Goal: Complete application form

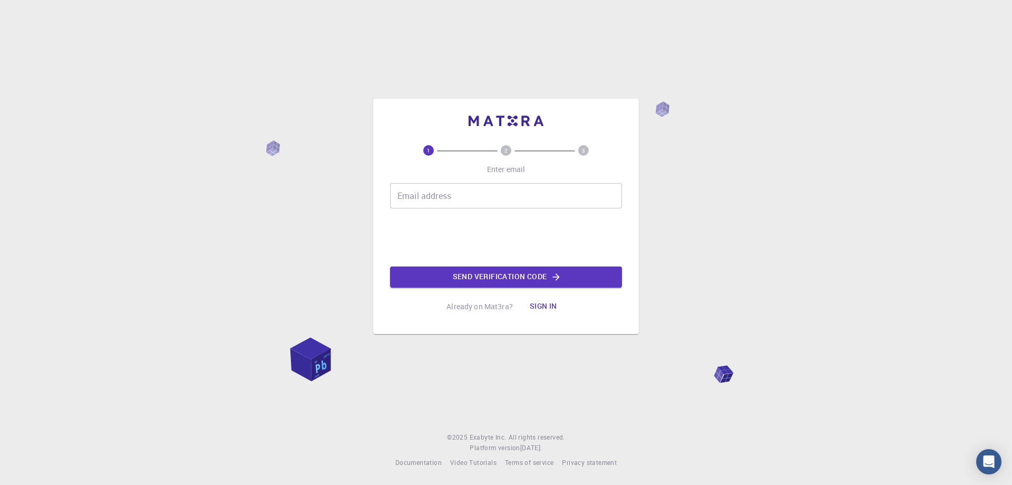
click at [437, 196] on input "Email address" at bounding box center [506, 195] width 232 height 25
type input "[EMAIL_ADDRESS][DOMAIN_NAME]"
click at [502, 275] on button "Send verification code" at bounding box center [506, 276] width 232 height 21
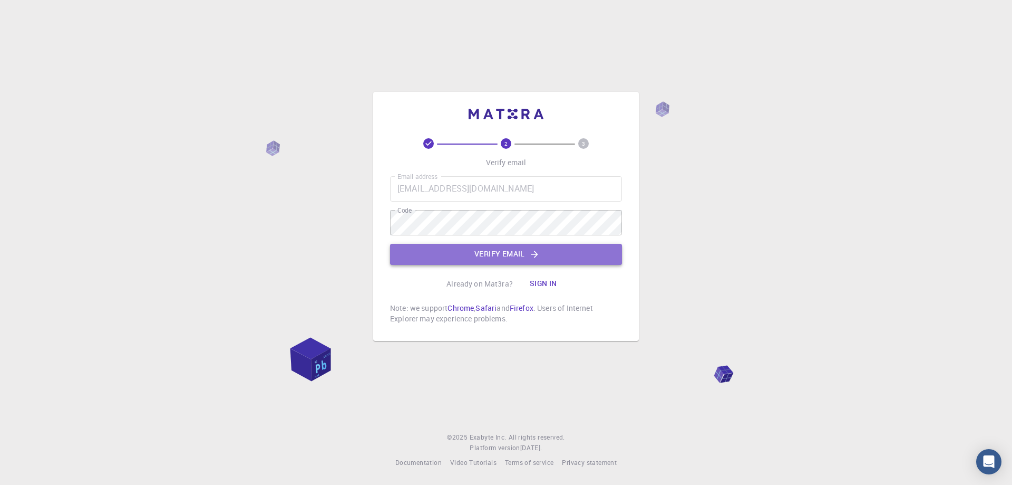
click at [497, 250] on button "Verify email" at bounding box center [506, 254] width 232 height 21
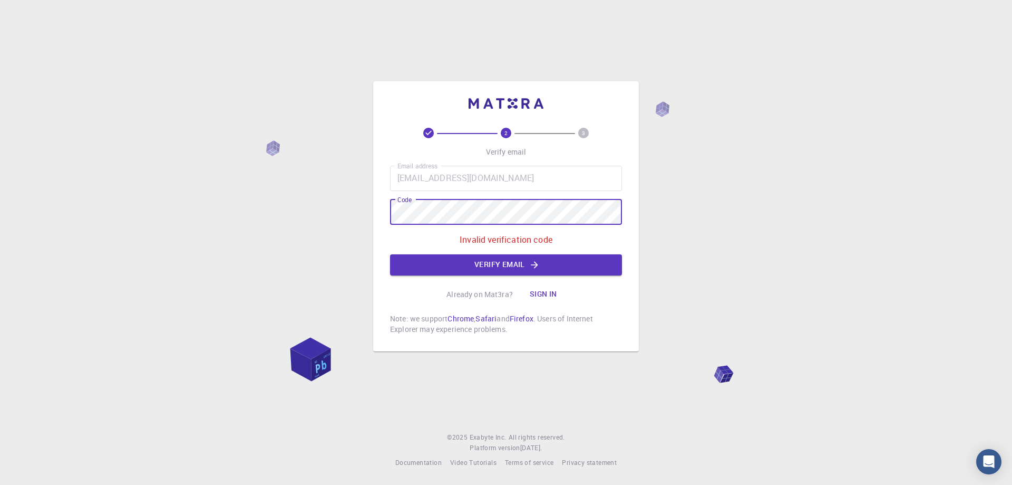
click at [386, 209] on div "2 3 Verify email Email address [EMAIL_ADDRESS][DOMAIN_NAME] Email address Code …" at bounding box center [506, 216] width 266 height 270
click at [505, 260] on button "Verify email" at bounding box center [506, 264] width 232 height 21
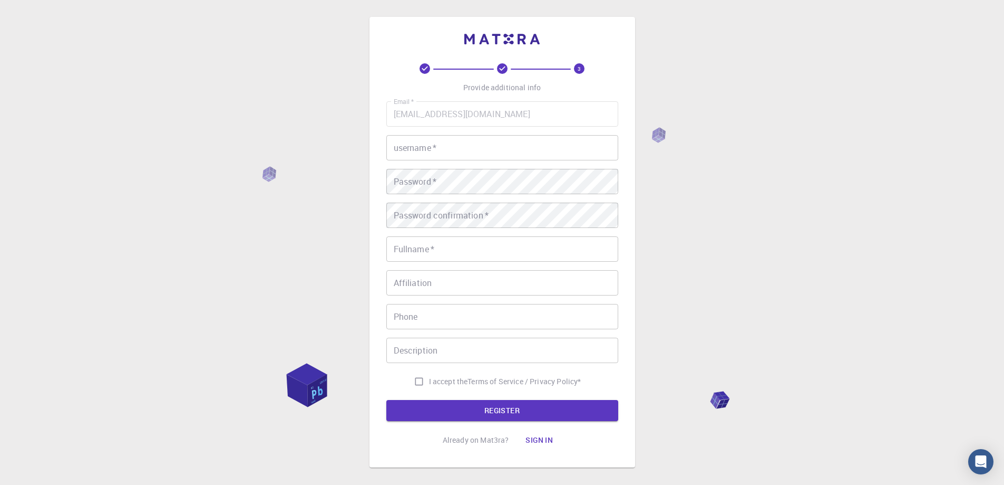
click at [430, 146] on input "username   *" at bounding box center [502, 147] width 232 height 25
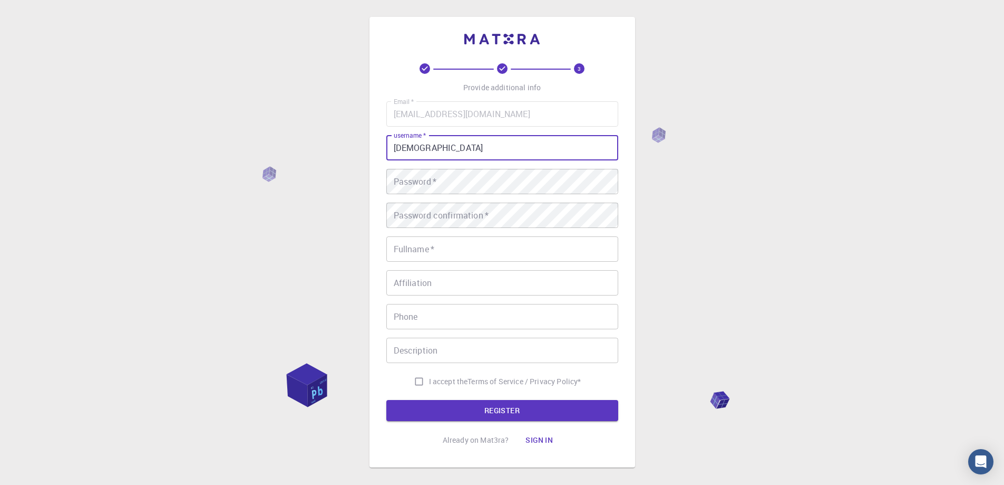
type input "[DEMOGRAPHIC_DATA]"
click at [422, 213] on div "Password confirmation   * Password confirmation   *" at bounding box center [502, 214] width 232 height 25
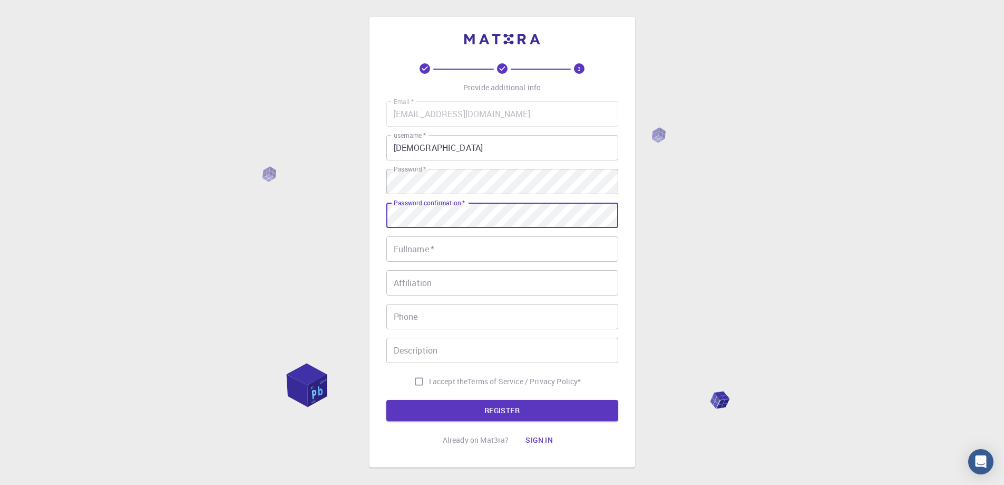
click at [416, 247] on input "Fullname   *" at bounding box center [502, 248] width 232 height 25
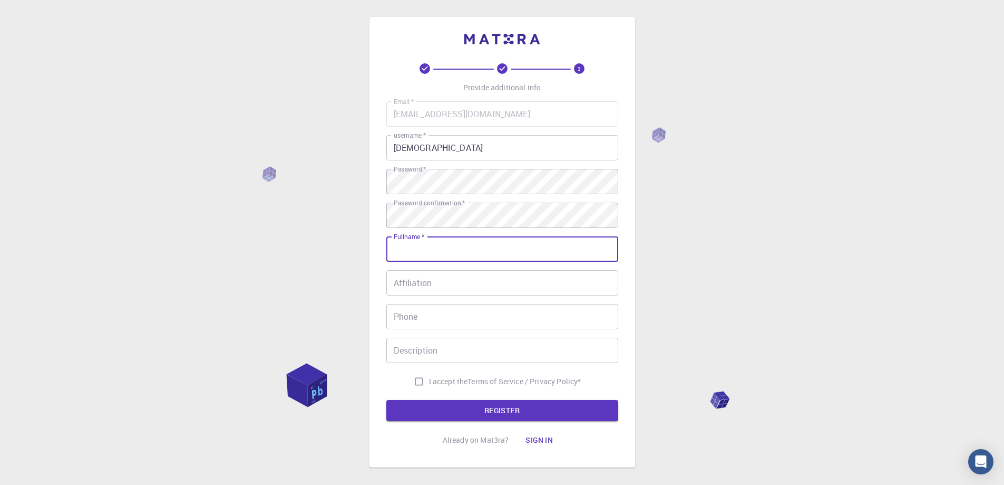
type input "[PERSON_NAME]"
type input "0661310625"
click at [434, 284] on input "Affiliation" at bounding box center [502, 282] width 232 height 25
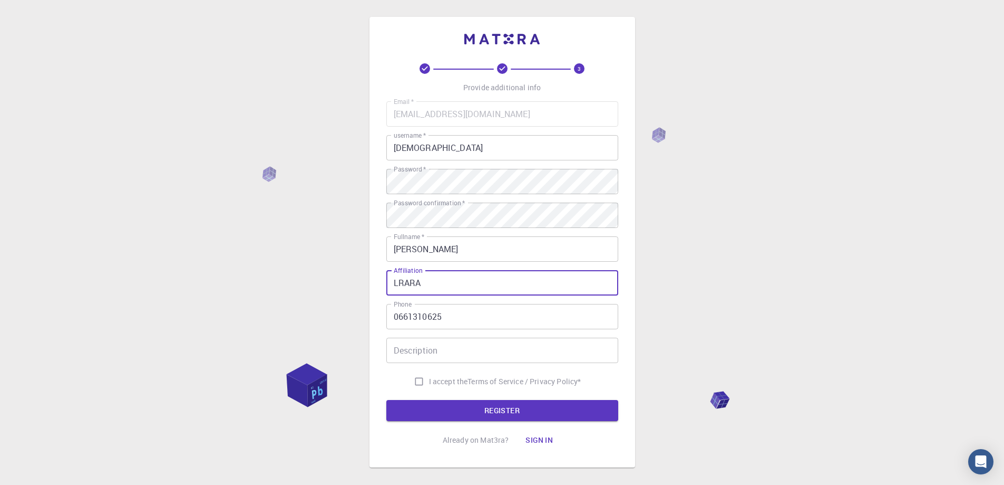
type input "LRARA"
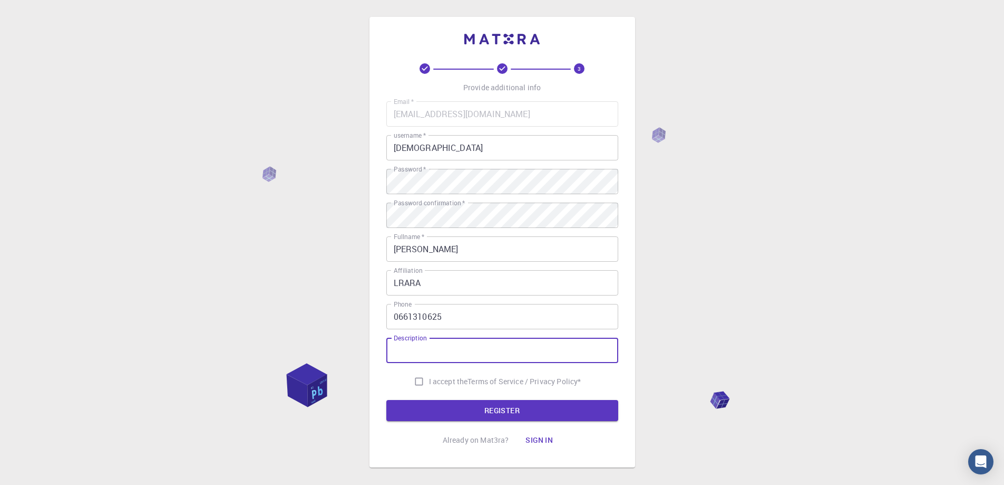
click at [433, 352] on input "Description" at bounding box center [502, 349] width 232 height 25
type input "SZDV"
click at [416, 381] on input "I accept the Terms of Service / Privacy Policy *" at bounding box center [419, 381] width 20 height 20
checkbox input "true"
click at [505, 410] on button "REGISTER" at bounding box center [502, 410] width 232 height 21
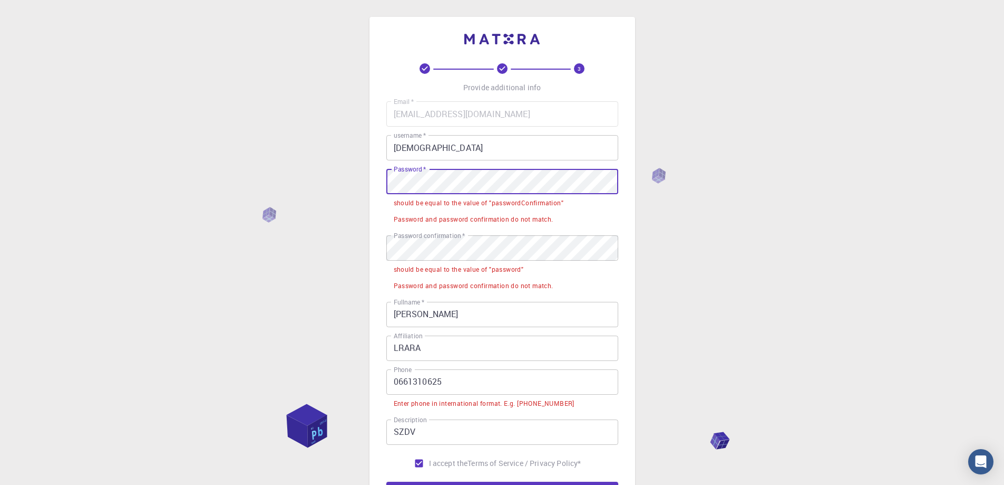
click at [399, 379] on input "0661310625" at bounding box center [502, 381] width 232 height 25
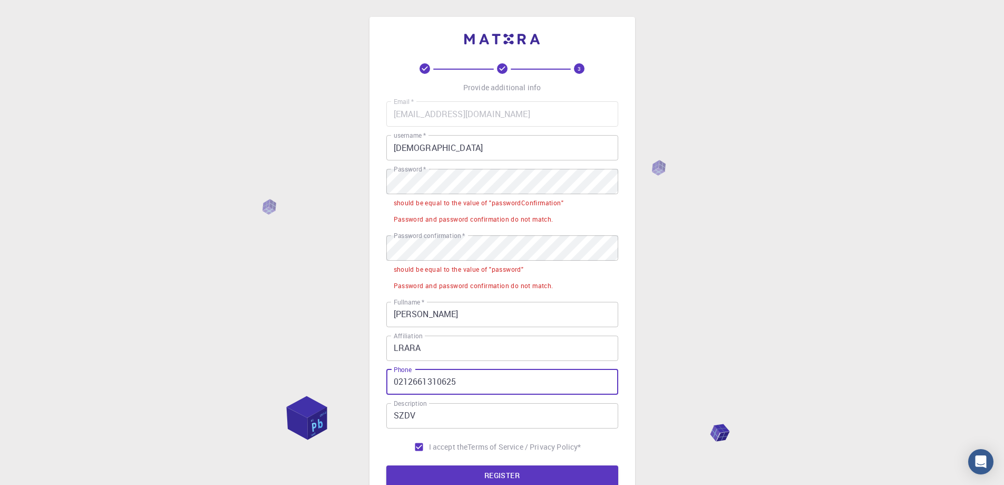
click at [475, 362] on div "Email   * [EMAIL_ADDRESS][DOMAIN_NAME] Email   * username   * chahid username  …" at bounding box center [502, 278] width 232 height 355
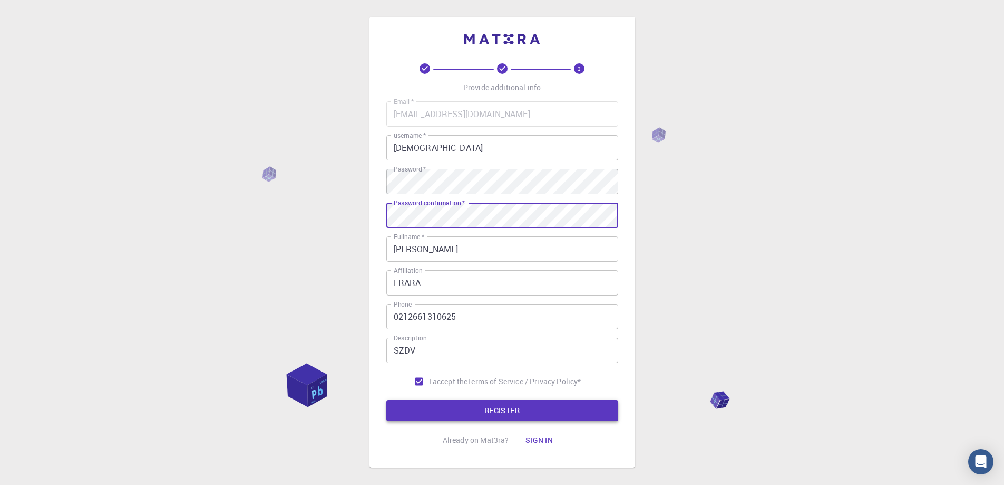
click at [498, 406] on button "REGISTER" at bounding box center [502, 410] width 232 height 21
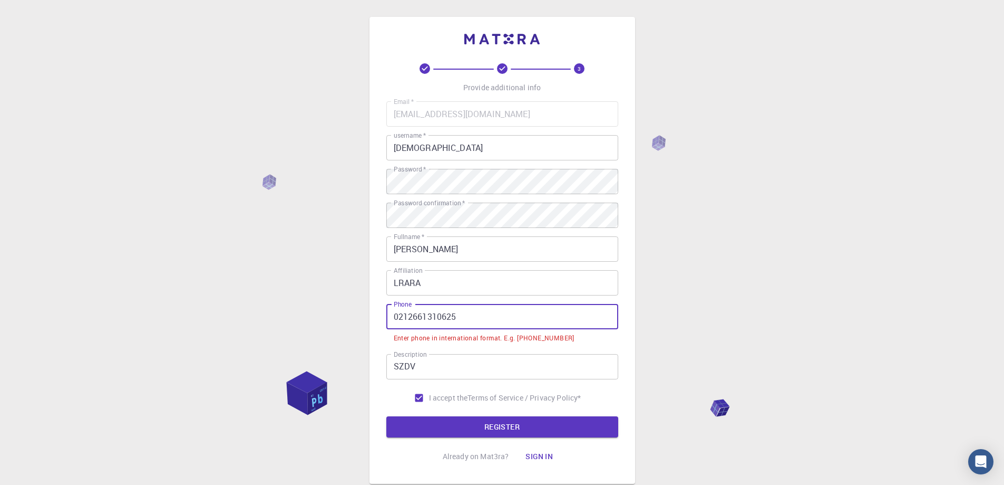
click at [398, 315] on input "0212661310625" at bounding box center [502, 316] width 232 height 25
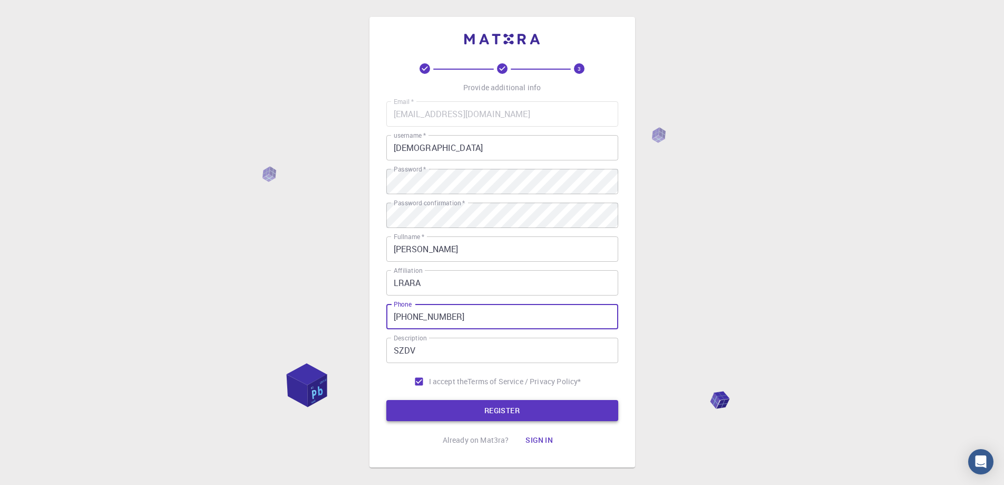
type input "[PHONE_NUMBER]"
click at [502, 413] on button "REGISTER" at bounding box center [502, 410] width 232 height 21
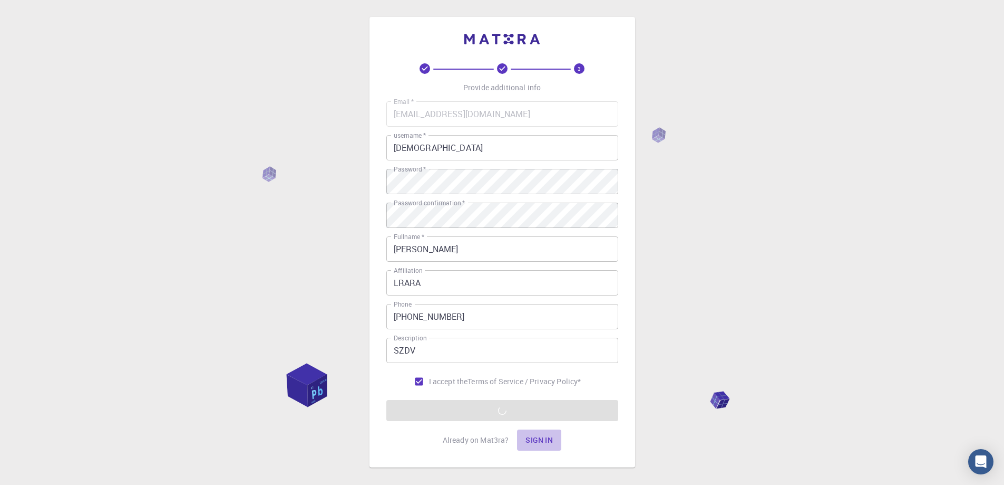
click at [541, 439] on button "Sign in" at bounding box center [539, 439] width 44 height 21
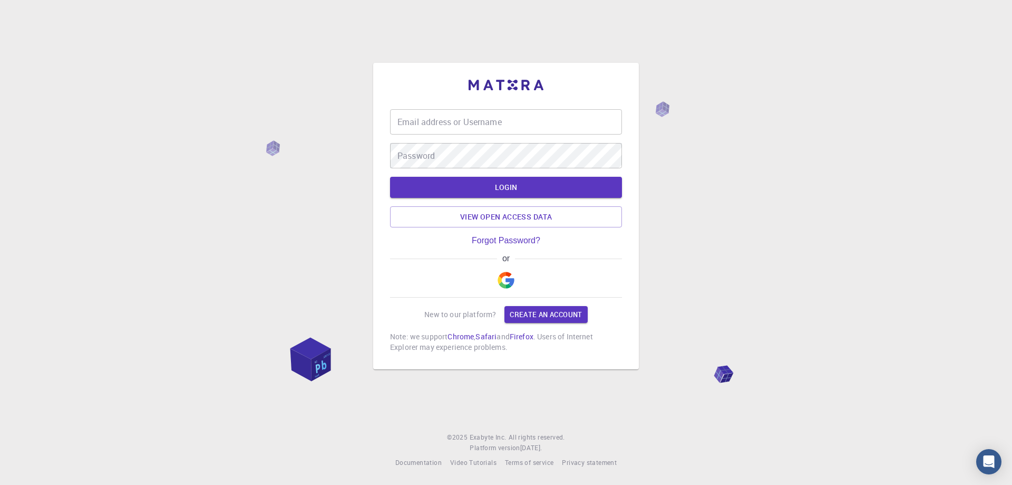
type input "[EMAIL_ADDRESS][DOMAIN_NAME]"
click at [505, 186] on button "LOGIN" at bounding box center [506, 187] width 232 height 21
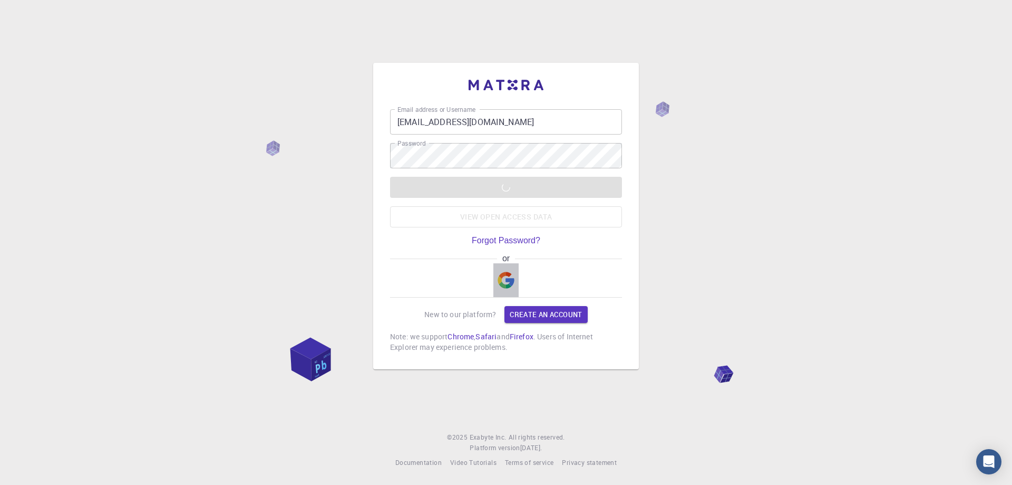
click at [505, 280] on img "button" at bounding box center [506, 280] width 17 height 17
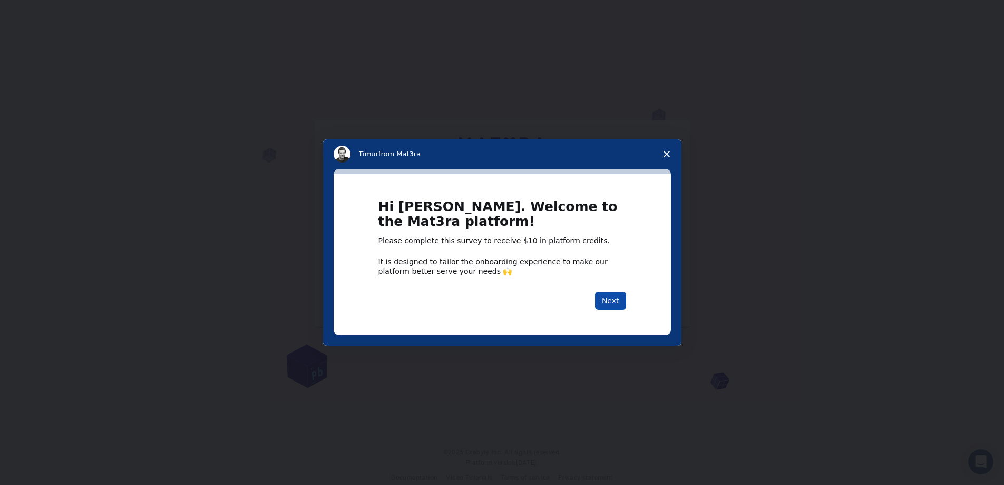
click at [610, 301] on button "Next" at bounding box center [610, 301] width 31 height 18
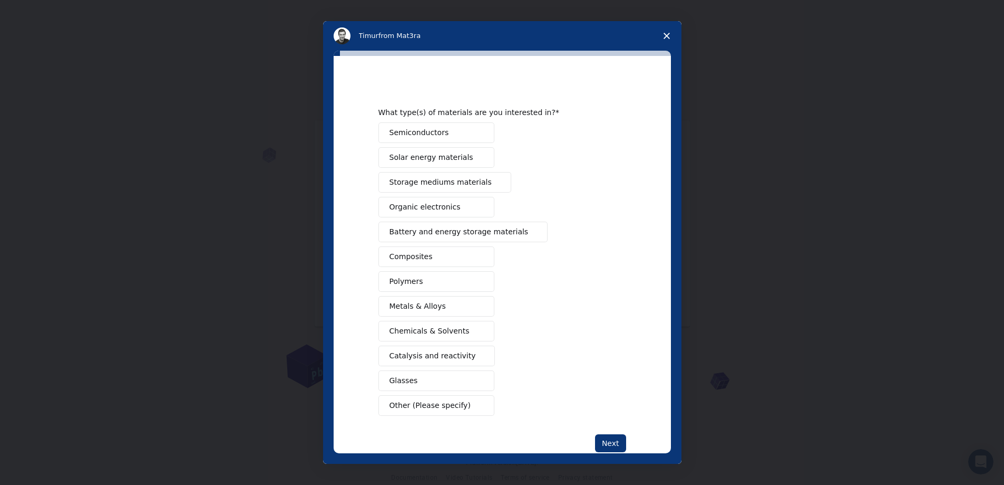
click at [454, 137] on button "Semiconductors" at bounding box center [437, 132] width 116 height 21
click at [461, 134] on button "Semiconductors" at bounding box center [437, 132] width 116 height 21
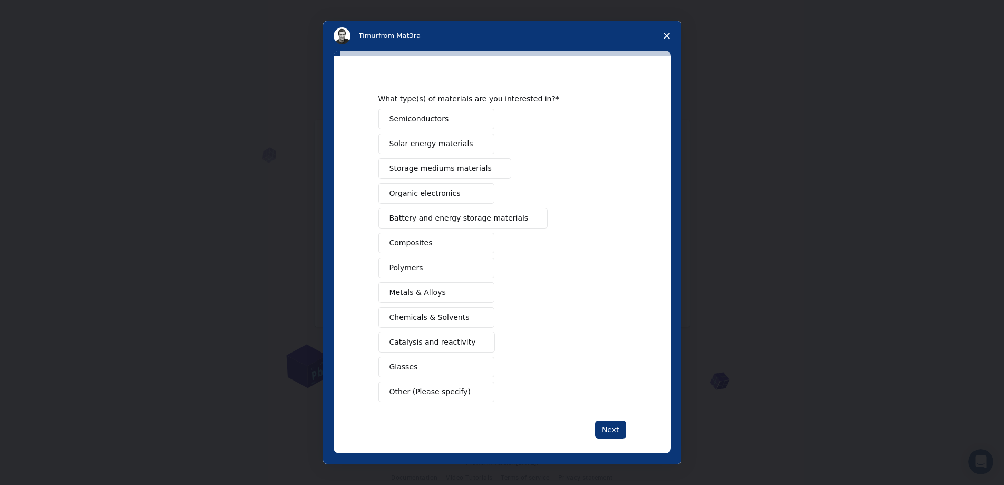
scroll to position [24, 0]
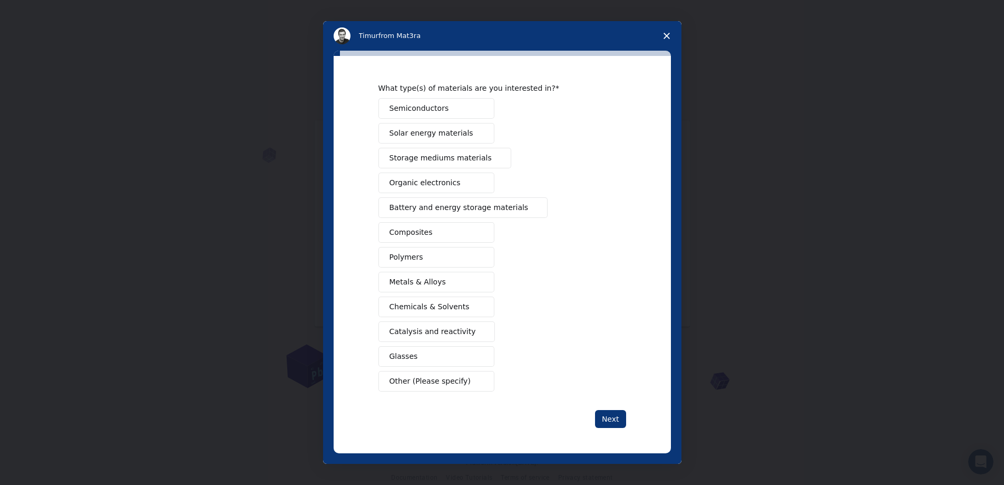
click at [450, 307] on span "Chemicals & Solvents" at bounding box center [430, 306] width 80 height 11
click at [602, 416] on button "Next" at bounding box center [610, 419] width 31 height 18
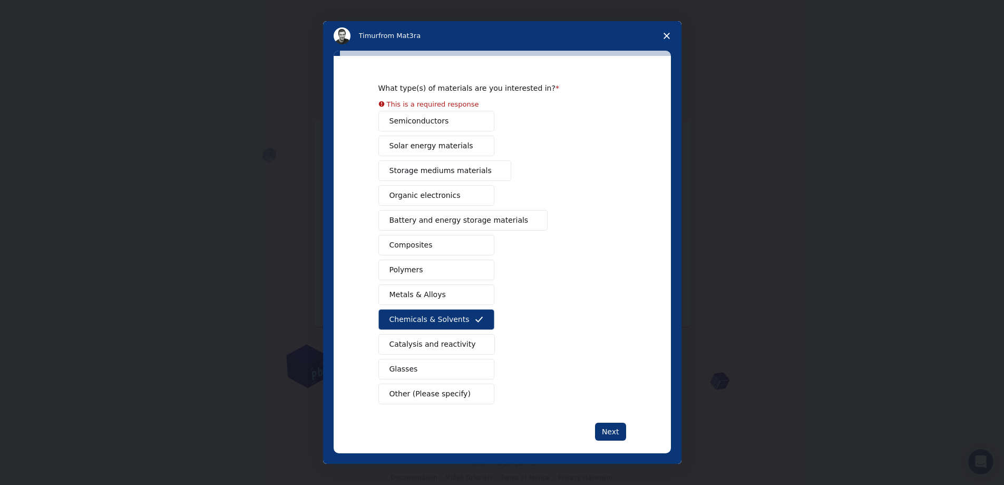
click at [421, 345] on div "Semiconductors Solar energy materials Storage mediums materials Organic electro…" at bounding box center [503, 257] width 248 height 293
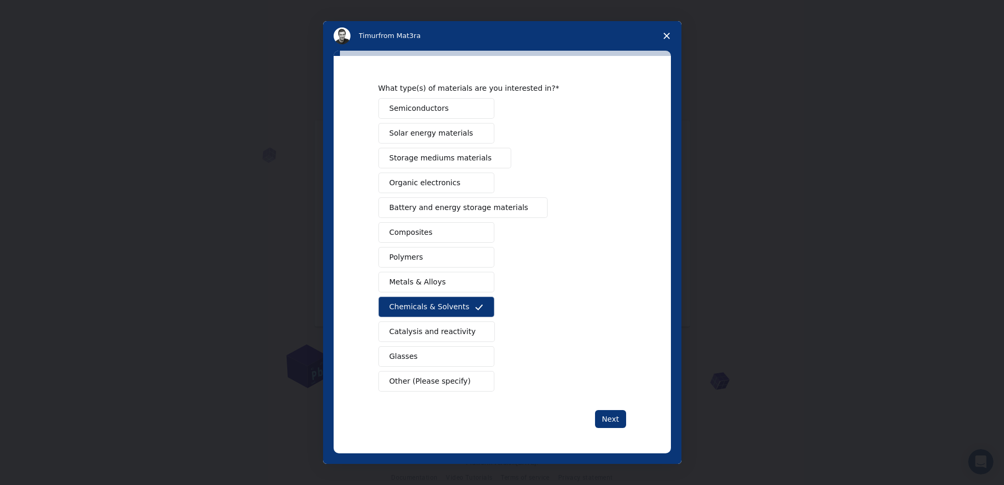
click at [424, 282] on span "Metals & Alloys" at bounding box center [418, 281] width 56 height 11
click at [431, 330] on span "Catalysis and reactivity" at bounding box center [433, 331] width 86 height 11
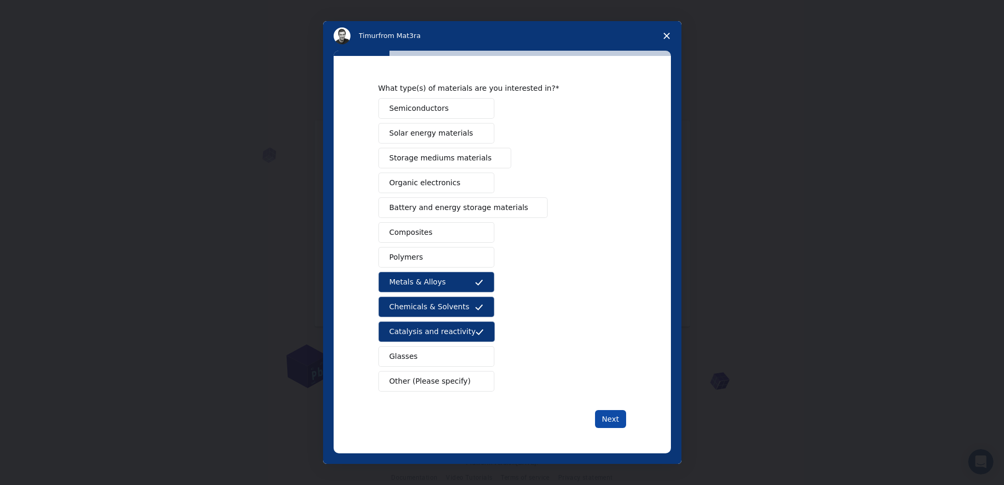
click at [603, 418] on button "Next" at bounding box center [610, 419] width 31 height 18
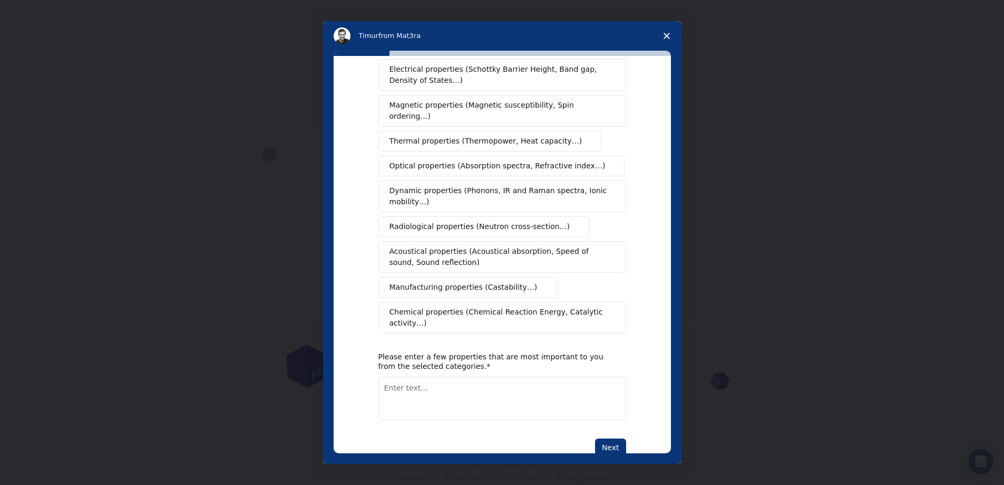
scroll to position [79, 0]
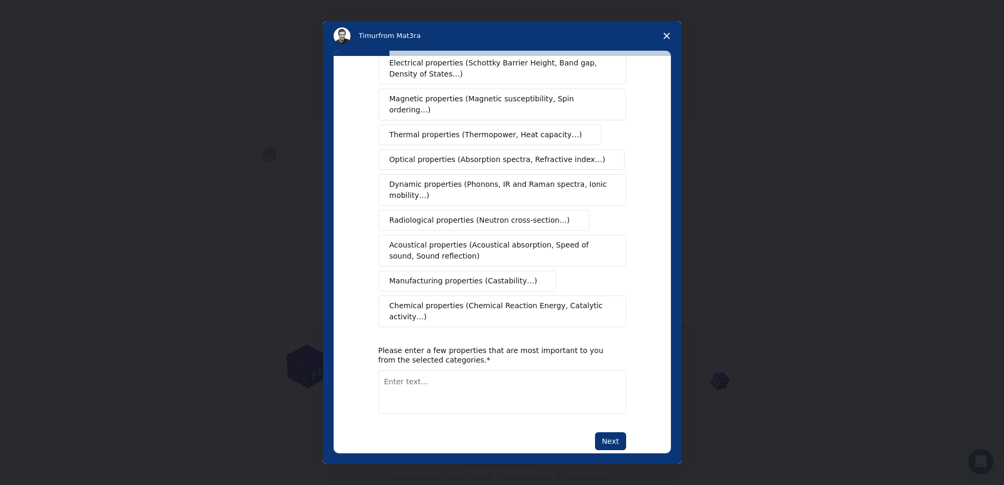
click at [462, 300] on span "Chemical properties (Chemical Reaction Energy, Catalytic activity…)" at bounding box center [499, 311] width 218 height 22
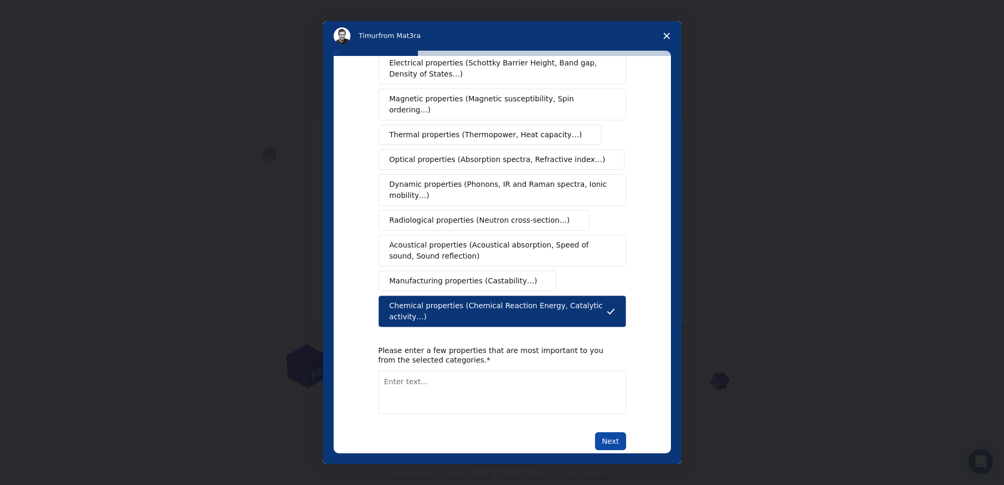
click at [611, 432] on button "Next" at bounding box center [610, 441] width 31 height 18
click at [411, 372] on textarea "Enter text..." at bounding box center [503, 391] width 248 height 43
type textarea "chromatography, MS"
click at [612, 432] on button "Next" at bounding box center [610, 441] width 31 height 18
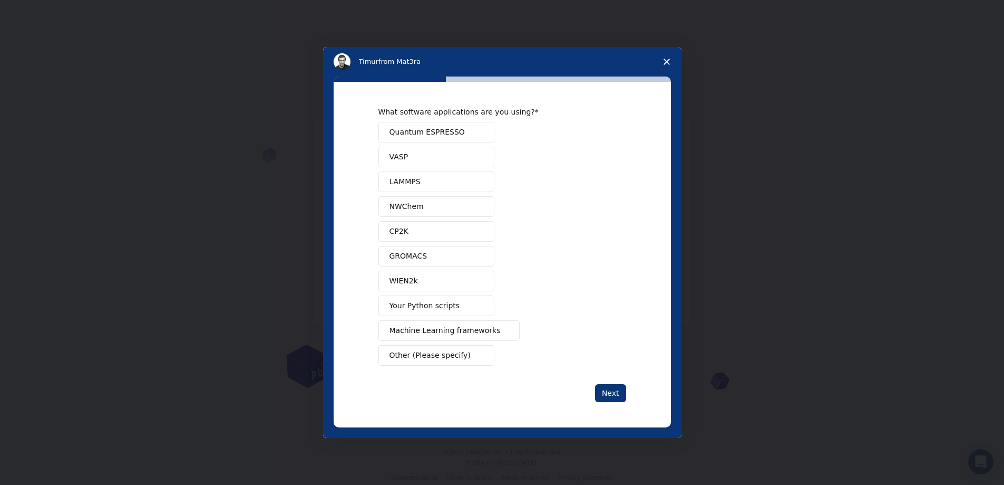
click at [419, 207] on span "NWChem" at bounding box center [407, 206] width 34 height 11
click at [423, 153] on button "VASP" at bounding box center [437, 157] width 116 height 21
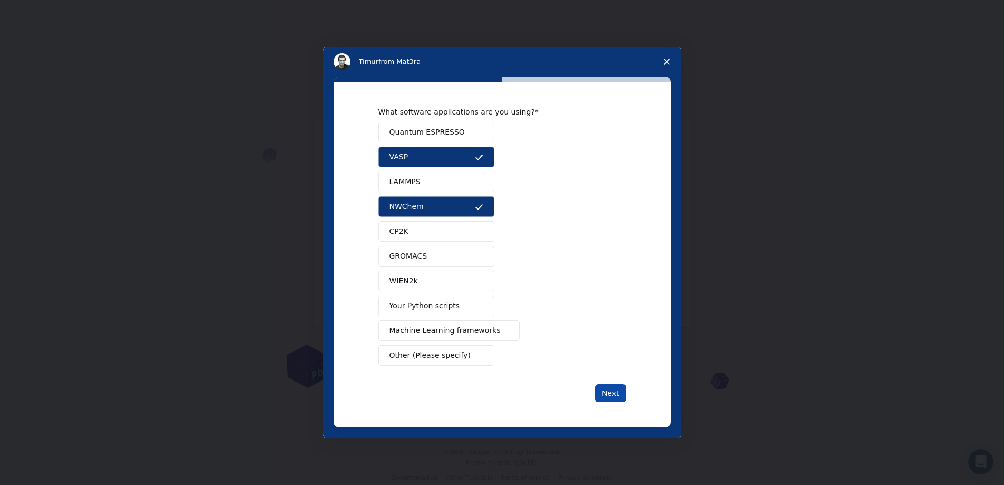
click at [612, 395] on button "Next" at bounding box center [610, 393] width 31 height 18
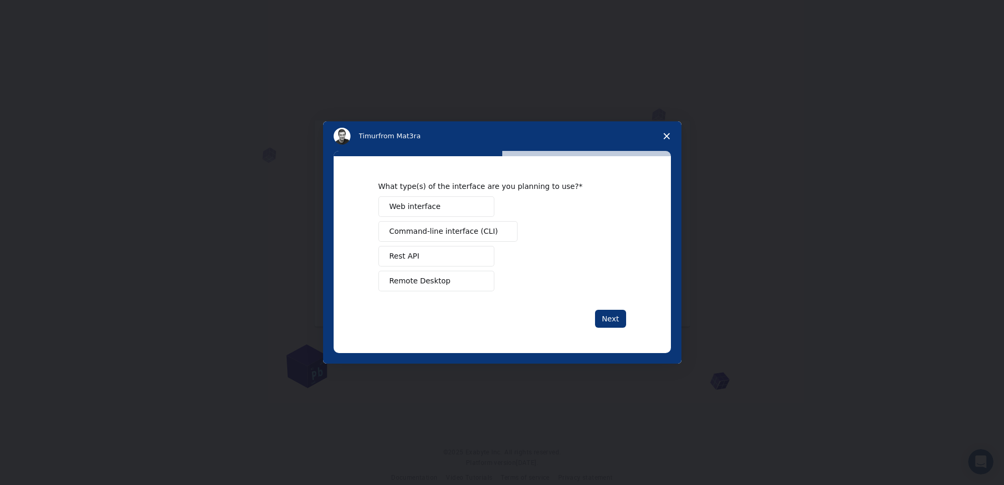
click at [434, 206] on button "Web interface" at bounding box center [437, 206] width 116 height 21
click at [422, 255] on button "Rest API" at bounding box center [437, 256] width 116 height 21
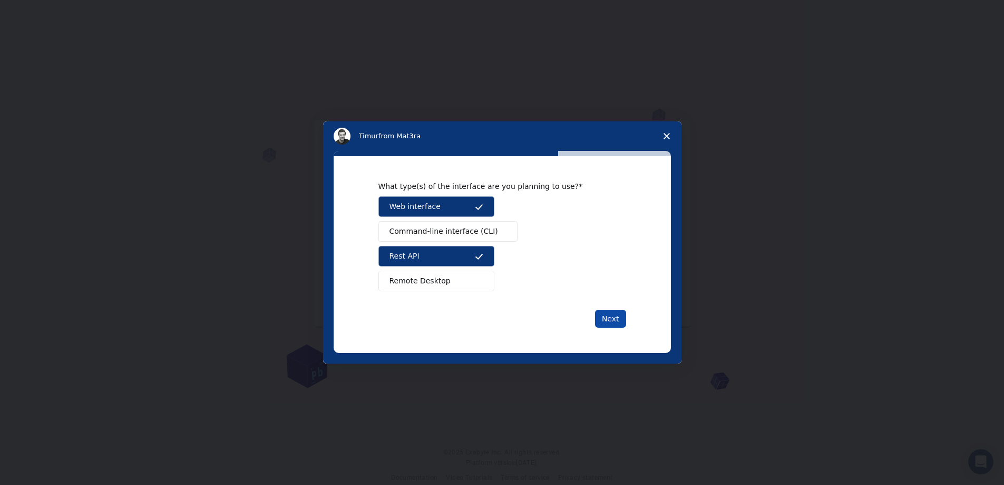
click at [612, 318] on button "Next" at bounding box center [610, 318] width 31 height 18
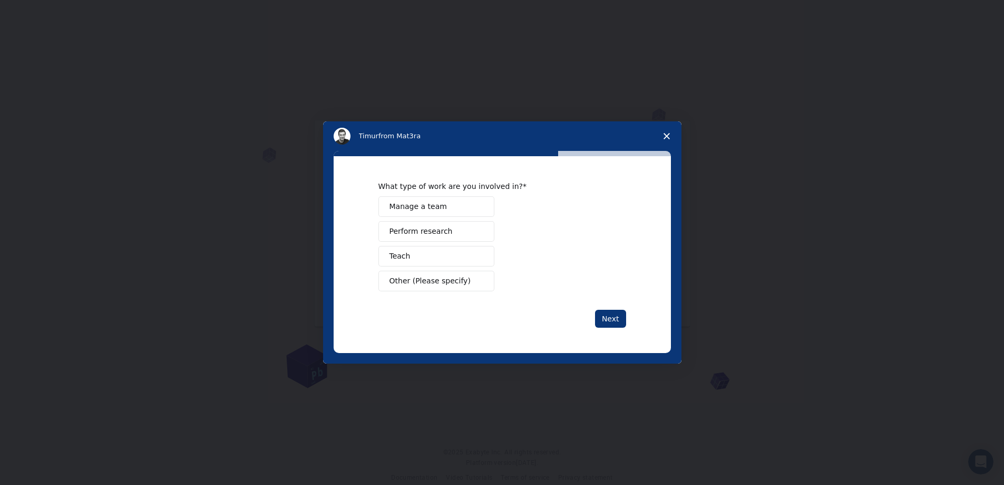
click at [432, 207] on span "Manage a team" at bounding box center [418, 206] width 57 height 11
click at [611, 318] on button "Next" at bounding box center [610, 318] width 31 height 18
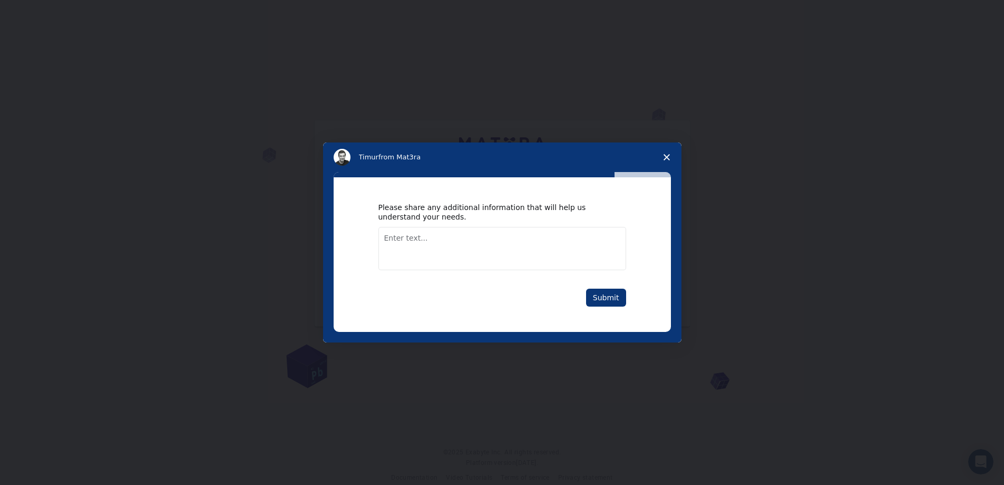
click at [411, 233] on textarea "Enter text..." at bounding box center [503, 248] width 248 height 43
type textarea "analytical methods"
click at [608, 299] on button "Submit" at bounding box center [606, 297] width 40 height 18
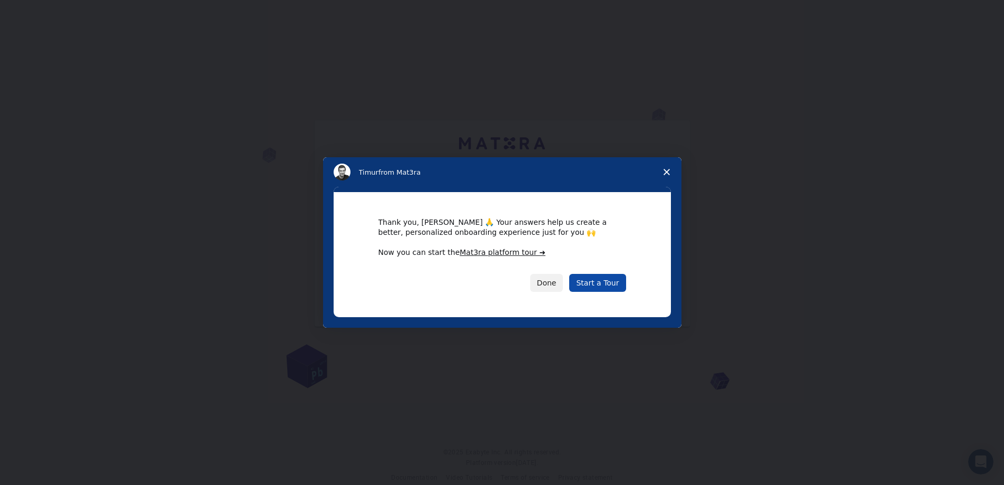
click at [600, 282] on link "Start a Tour" at bounding box center [597, 283] width 56 height 18
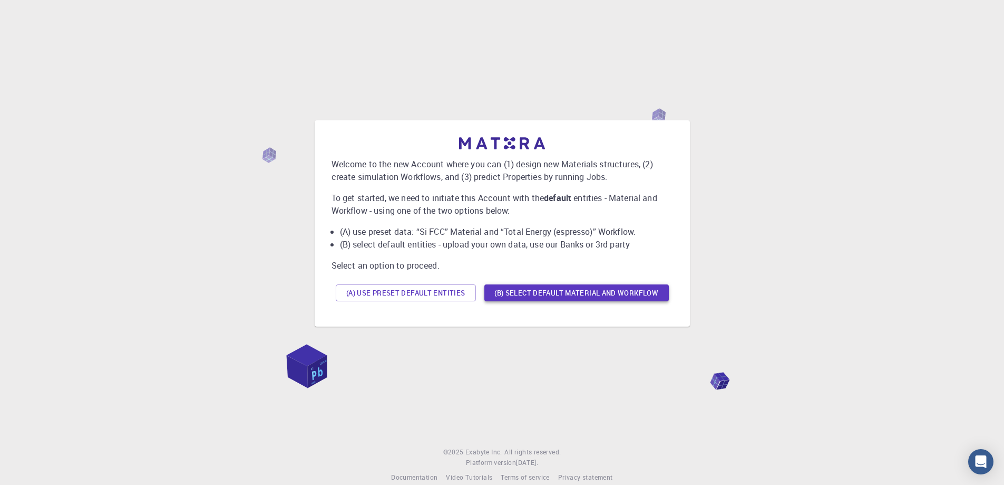
click at [575, 289] on button "(B) Select default material and workflow" at bounding box center [577, 292] width 185 height 17
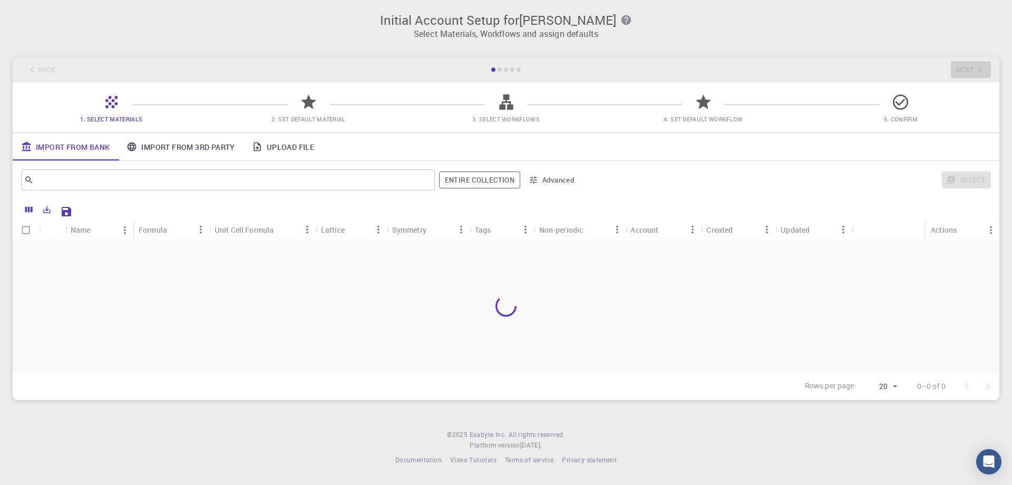
click at [183, 147] on link "Import From 3rd Party" at bounding box center [180, 146] width 125 height 27
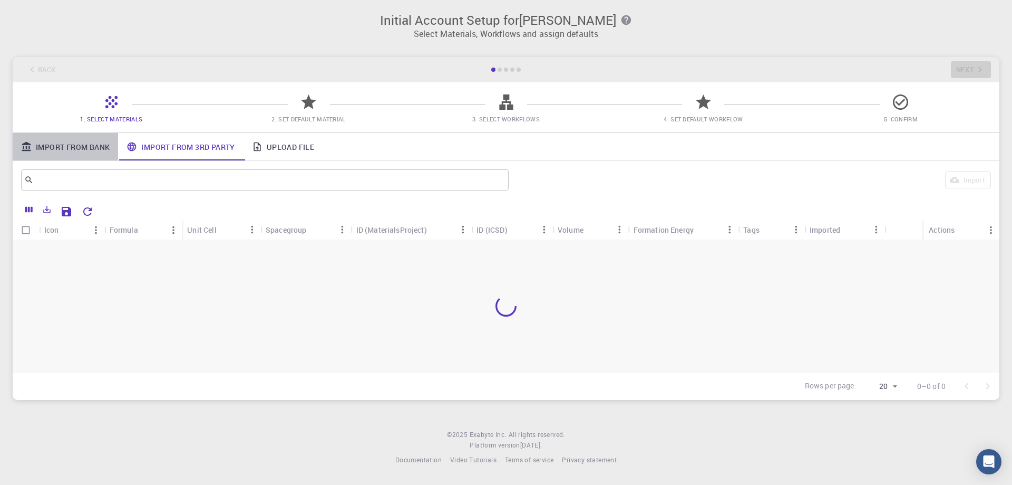
click at [63, 148] on link "Import From Bank" at bounding box center [65, 146] width 105 height 27
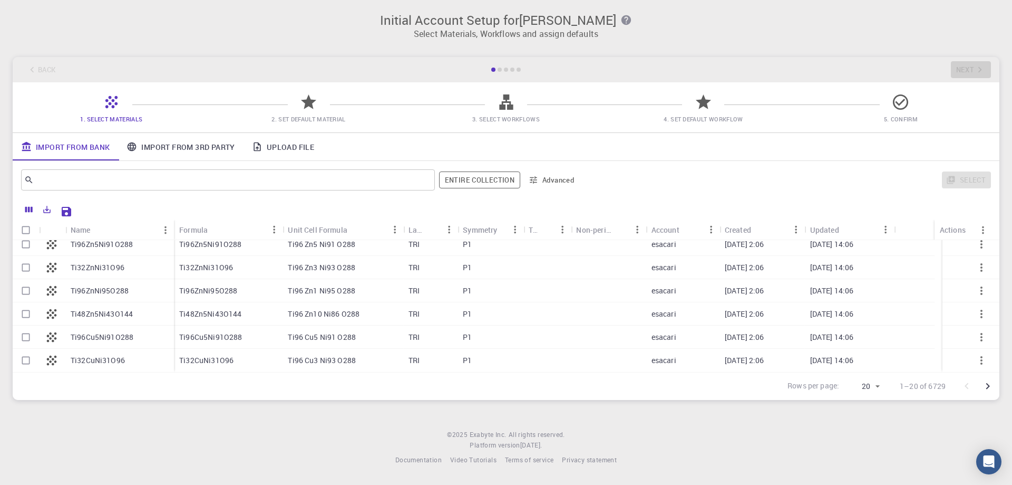
scroll to position [279, 0]
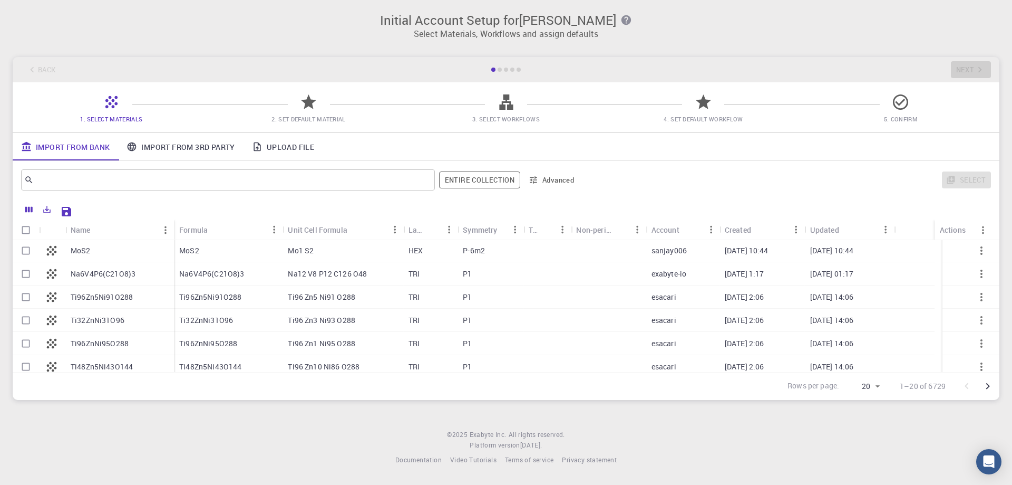
click at [87, 319] on p "Ti32ZnNi31O96" at bounding box center [98, 320] width 54 height 11
checkbox input "true"
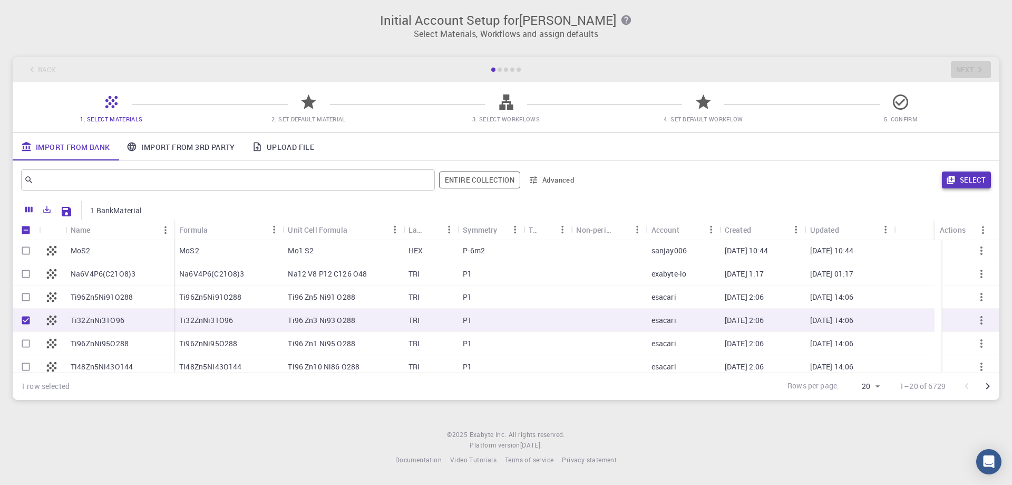
click at [967, 181] on button "Select" at bounding box center [966, 179] width 49 height 17
